Goal: Information Seeking & Learning: Find specific page/section

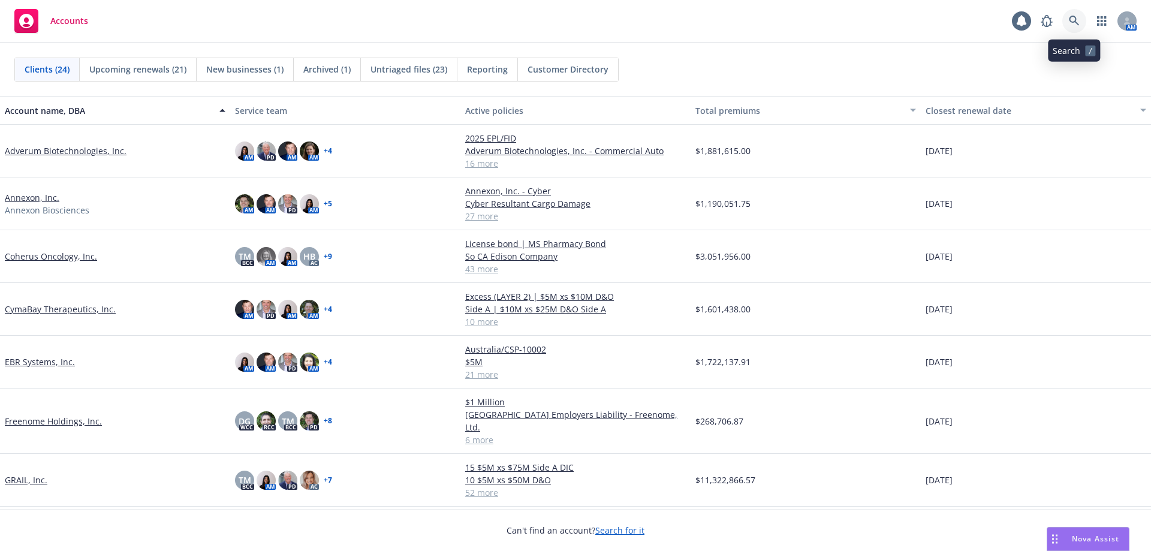
click at [1073, 16] on icon at bounding box center [1073, 21] width 10 height 10
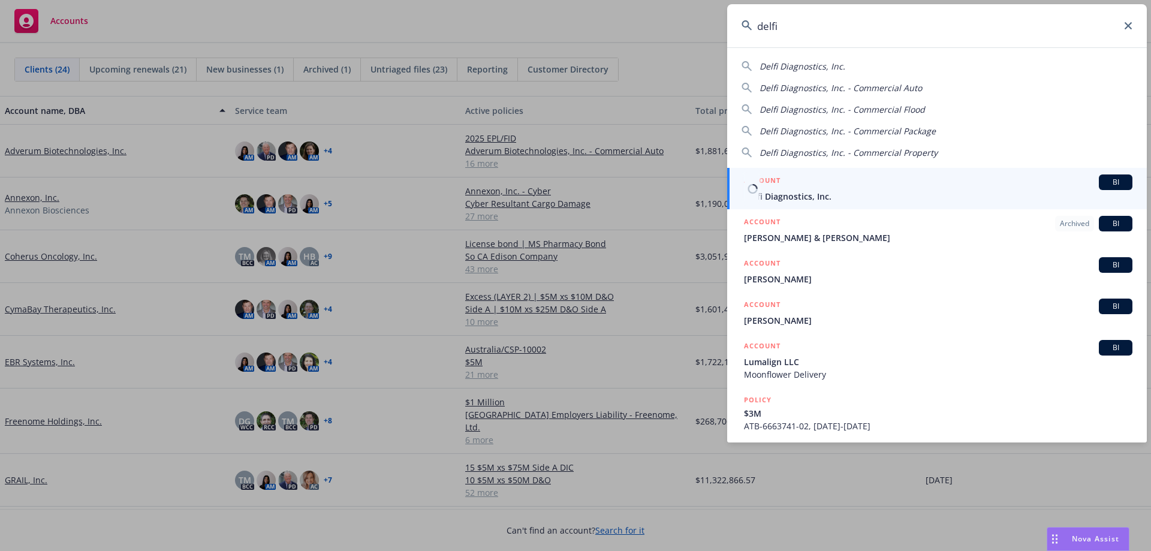
type input "delfi"
click at [854, 189] on div "ACCOUNT BI" at bounding box center [938, 182] width 388 height 16
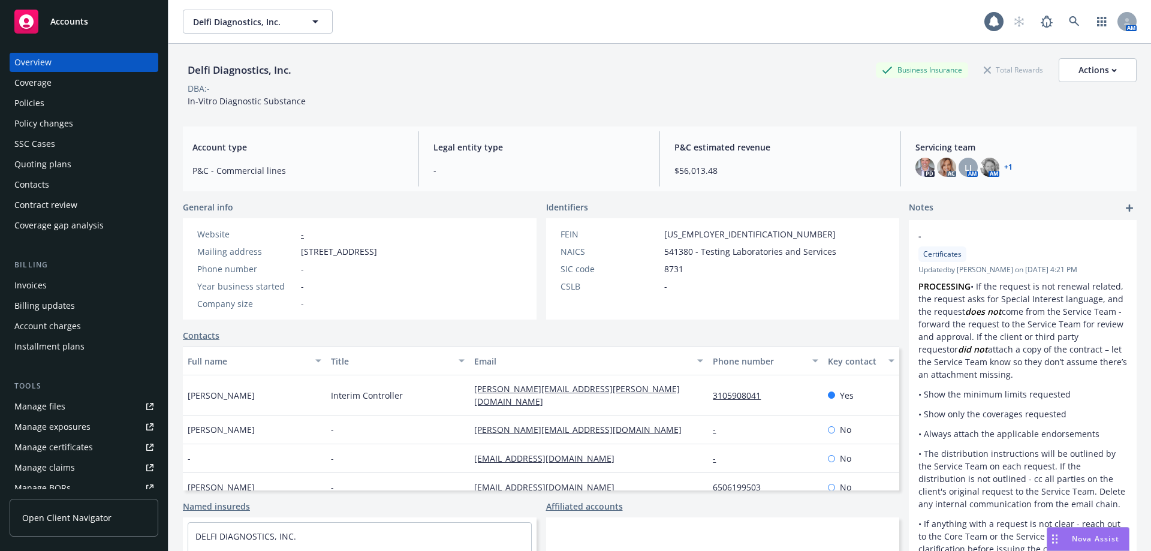
click at [46, 98] on div "Policies" at bounding box center [83, 102] width 139 height 19
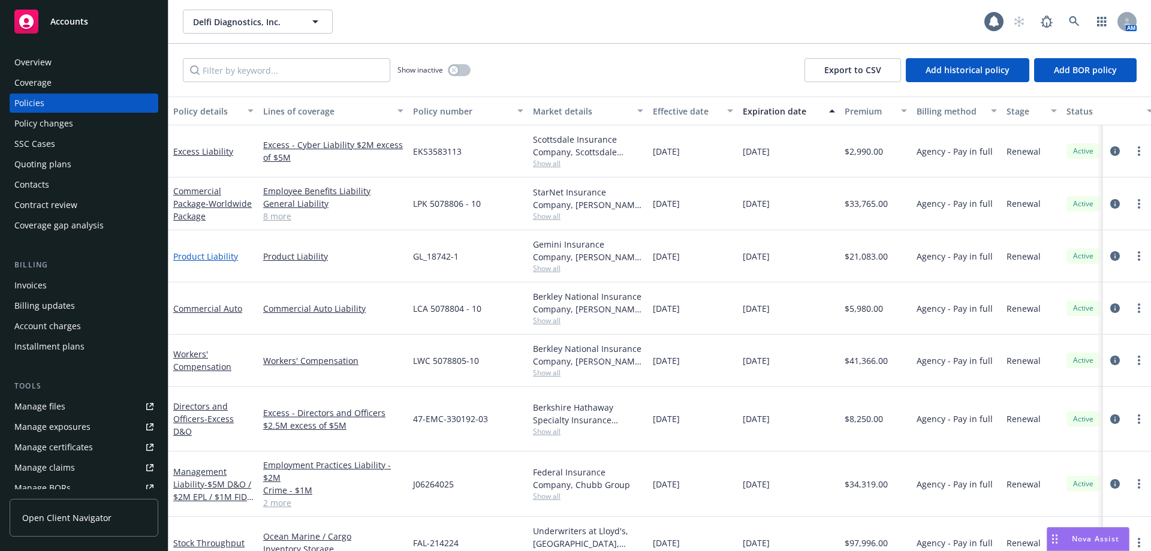
click at [214, 255] on link "Product Liability" at bounding box center [205, 255] width 65 height 11
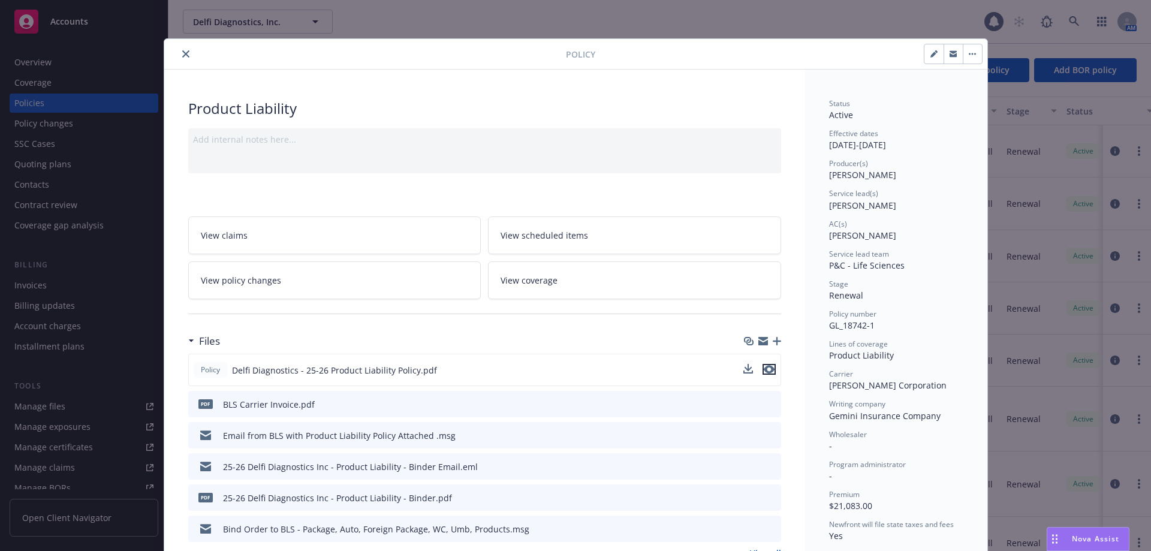
click at [766, 369] on icon "preview file" at bounding box center [768, 369] width 11 height 8
click at [182, 53] on icon "close" at bounding box center [185, 53] width 7 height 7
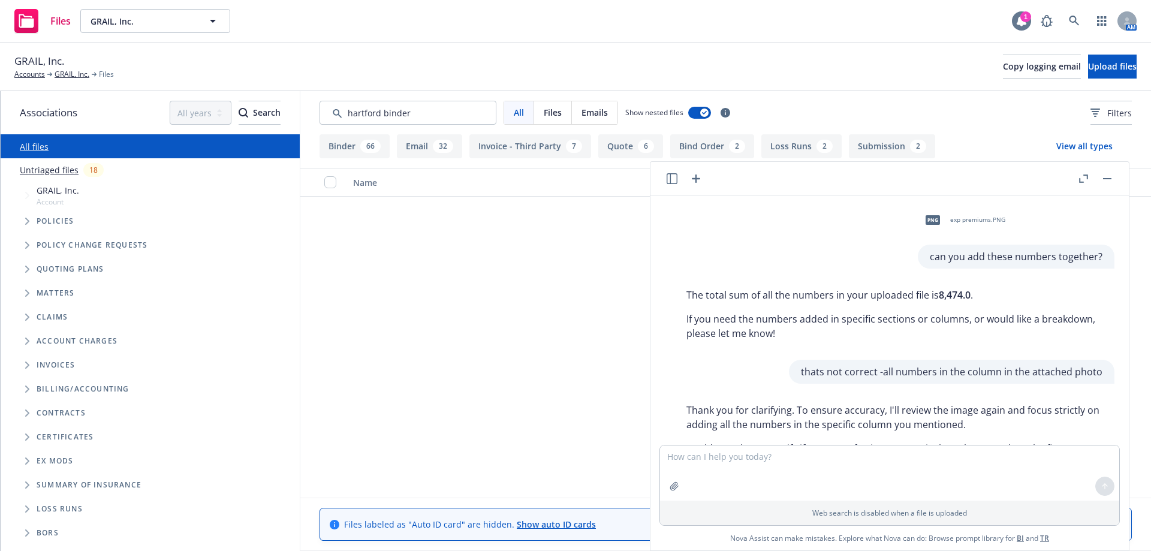
scroll to position [1374, 0]
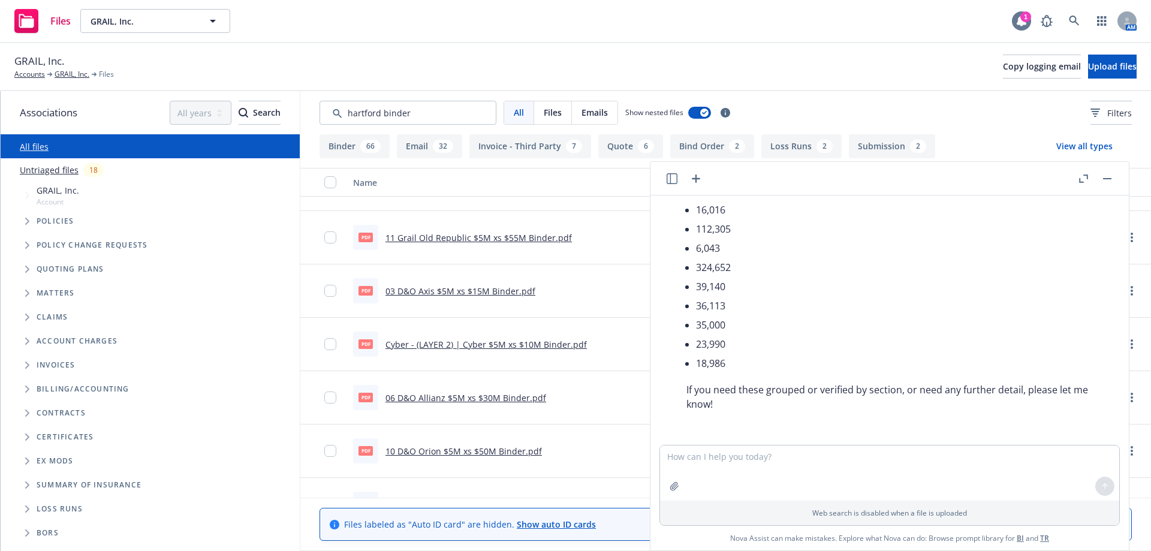
click at [1029, 20] on div "1" at bounding box center [1021, 20] width 19 height 19
